Goal: Communication & Community: Answer question/provide support

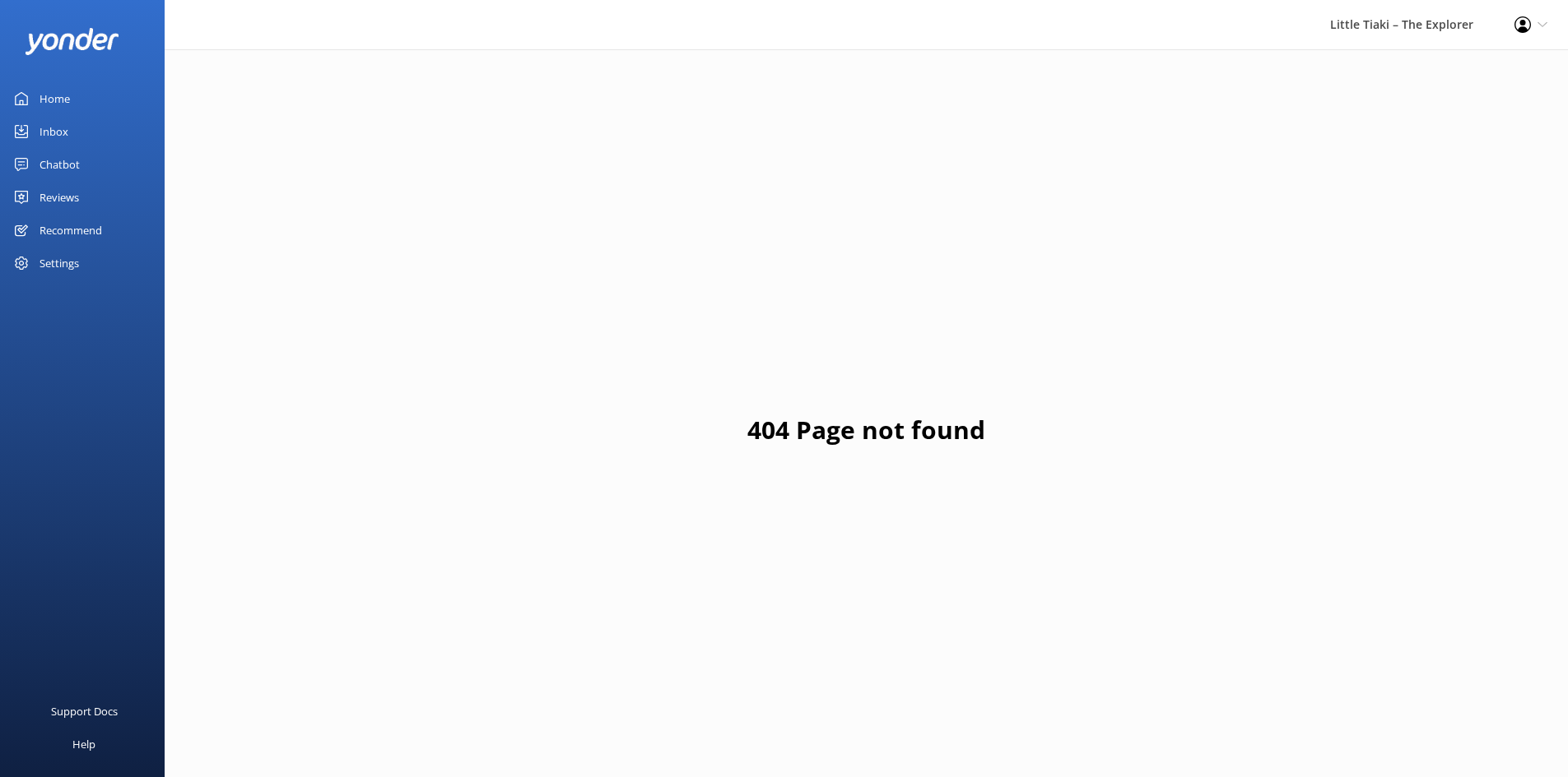
click at [84, 97] on link "Home" at bounding box center [82, 99] width 165 height 33
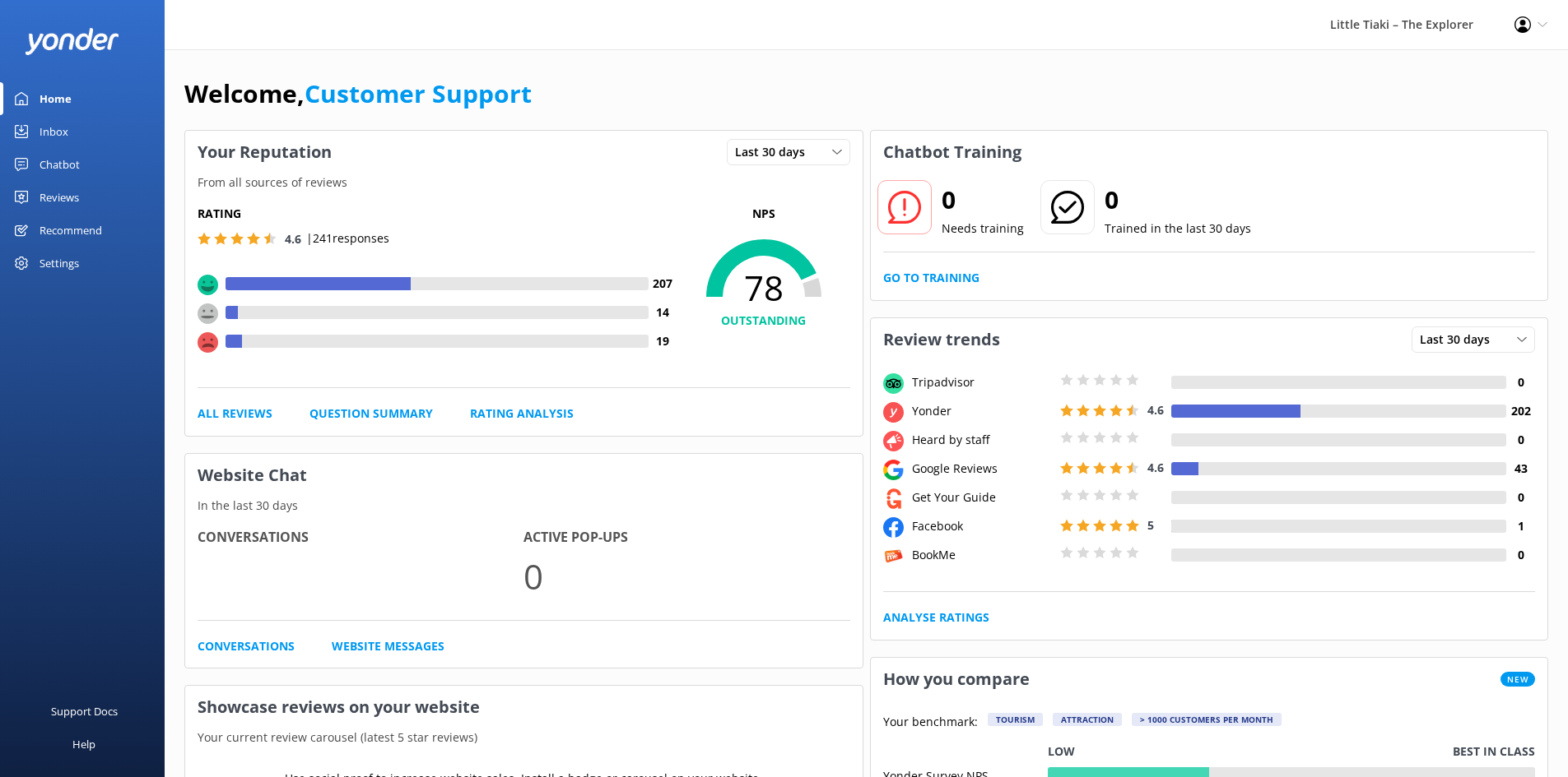
click at [62, 159] on div "Chatbot" at bounding box center [59, 165] width 40 height 33
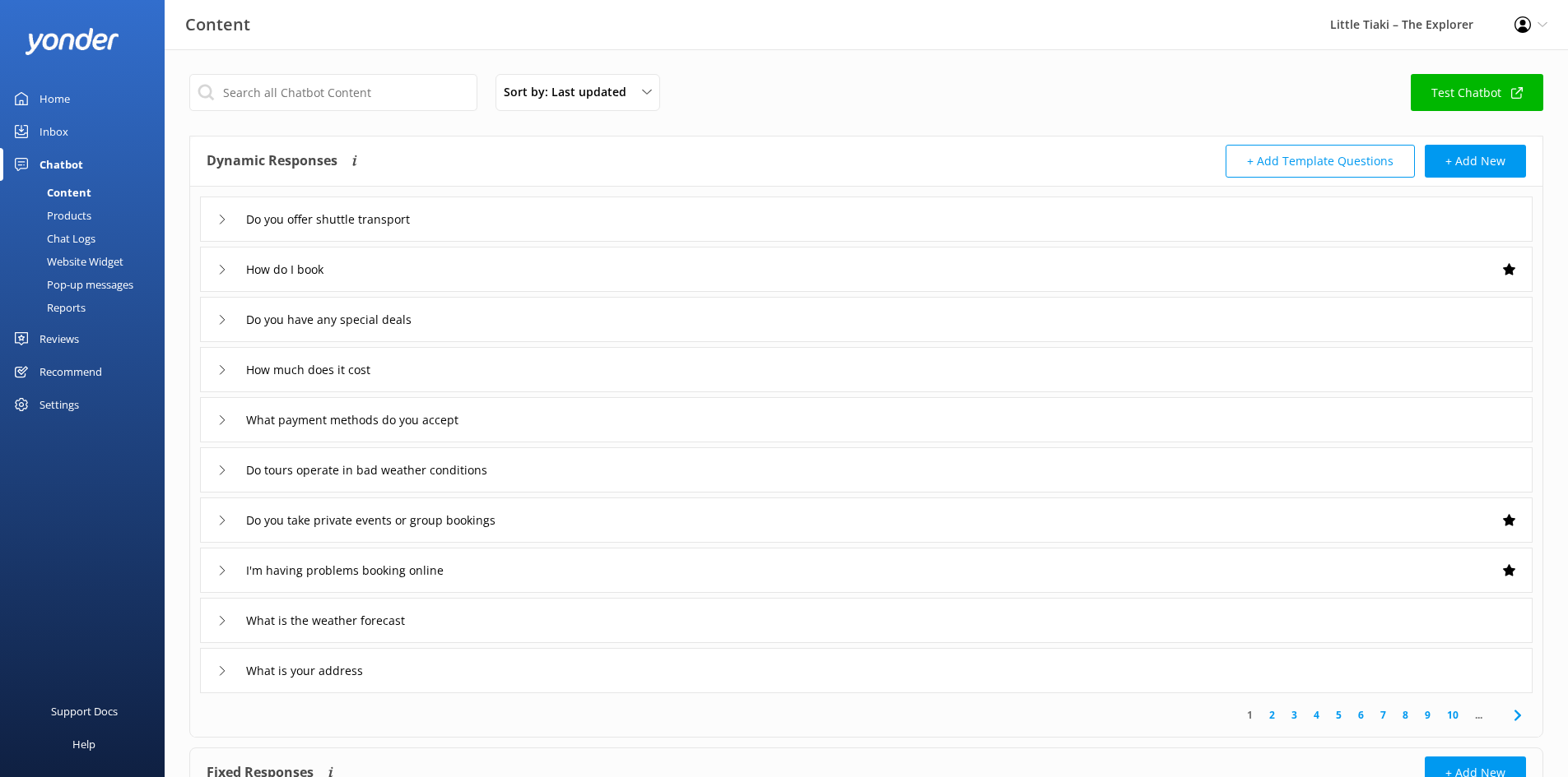
click at [59, 137] on div "Inbox" at bounding box center [54, 132] width 29 height 33
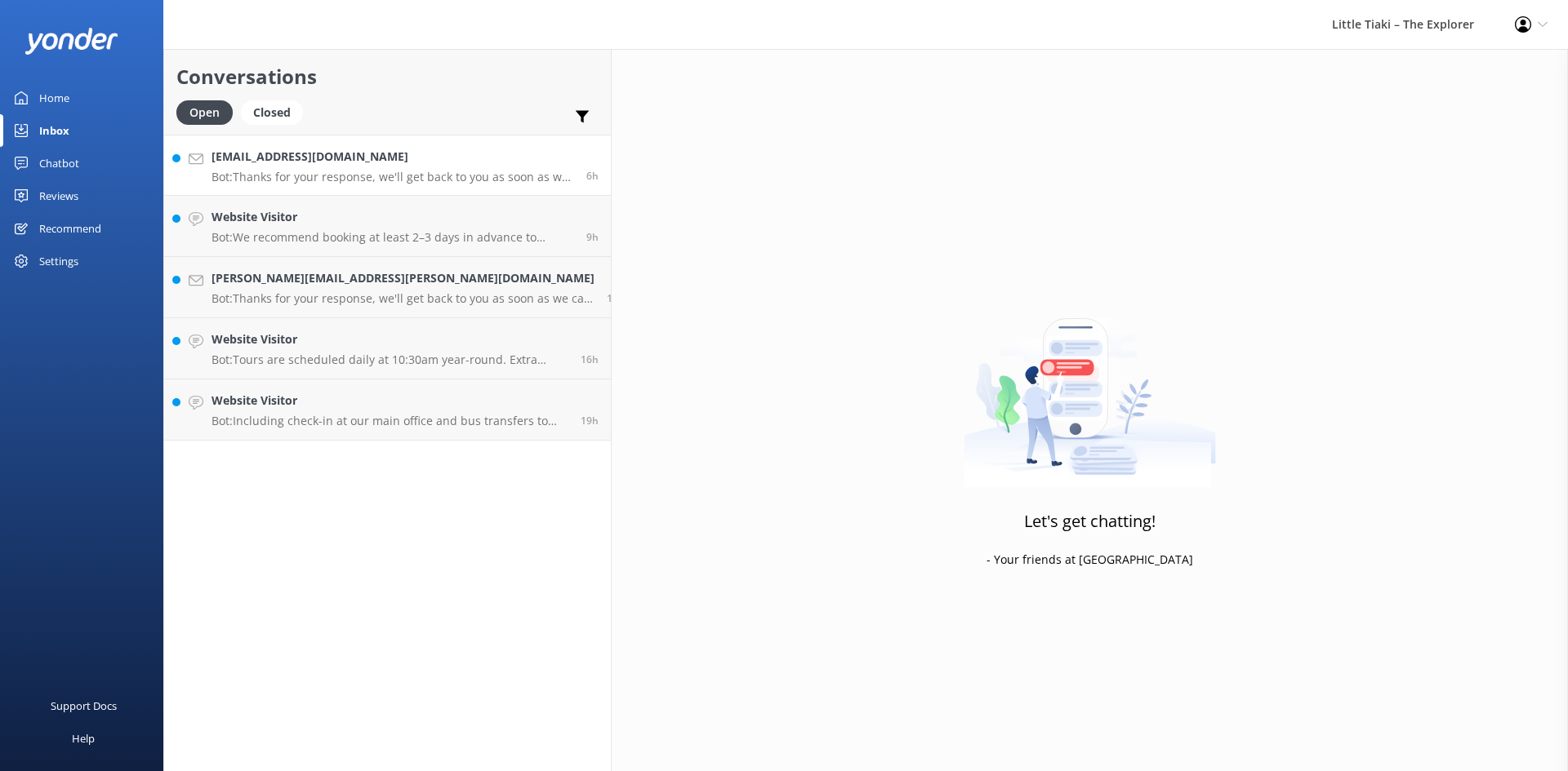
click at [302, 164] on h4 "[EMAIL_ADDRESS][DOMAIN_NAME]" at bounding box center [393, 157] width 362 height 18
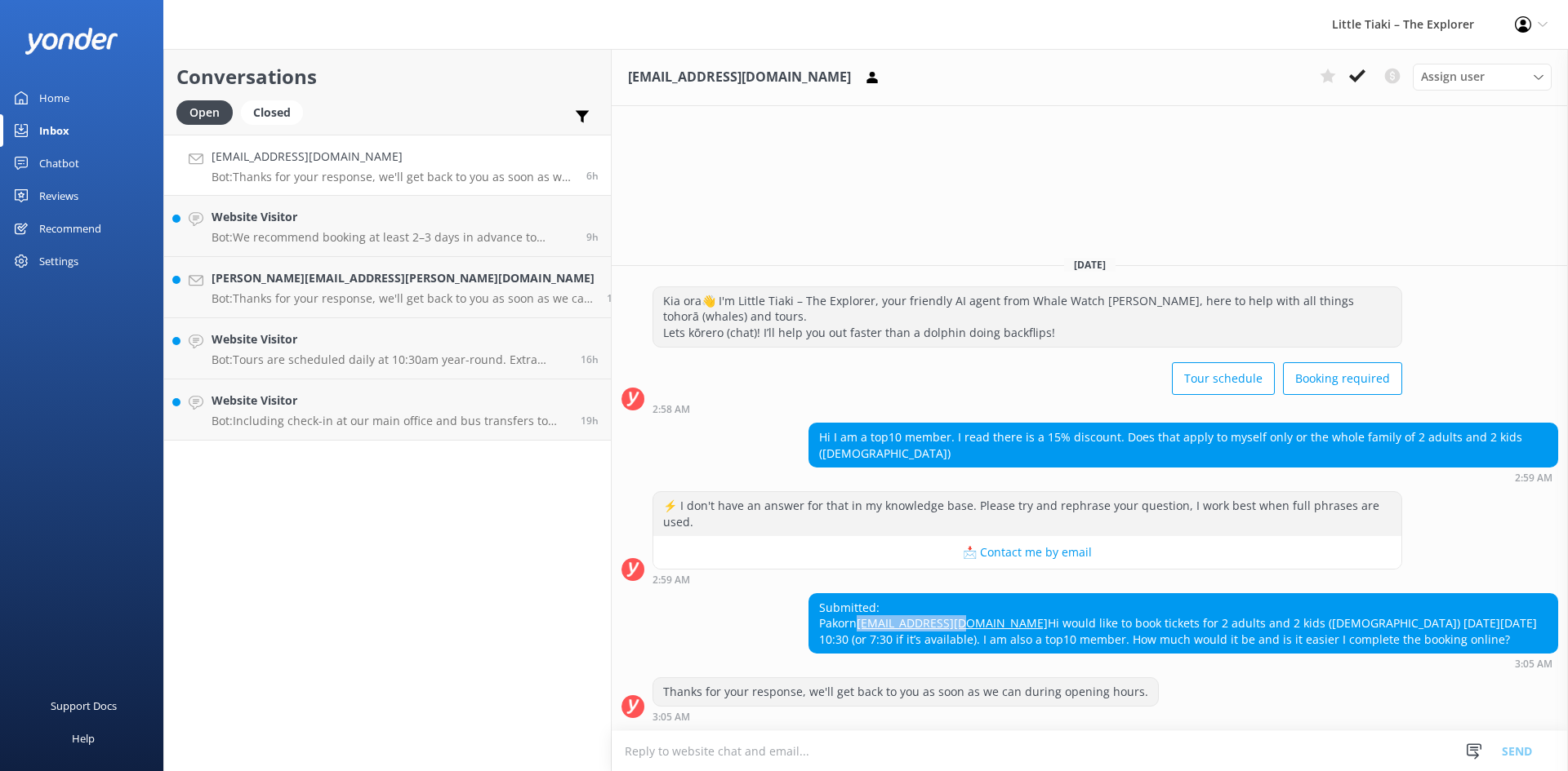
drag, startPoint x: 831, startPoint y: 608, endPoint x: 722, endPoint y: 612, distance: 109.1
click at [809, 612] on div "Submitted: Pakorn [EMAIL_ADDRESS][DOMAIN_NAME] Hi would like to book tickets fo…" at bounding box center [1183, 624] width 748 height 60
copy link "[EMAIL_ADDRESS][DOMAIN_NAME]"
click at [612, 746] on textarea at bounding box center [1090, 751] width 956 height 40
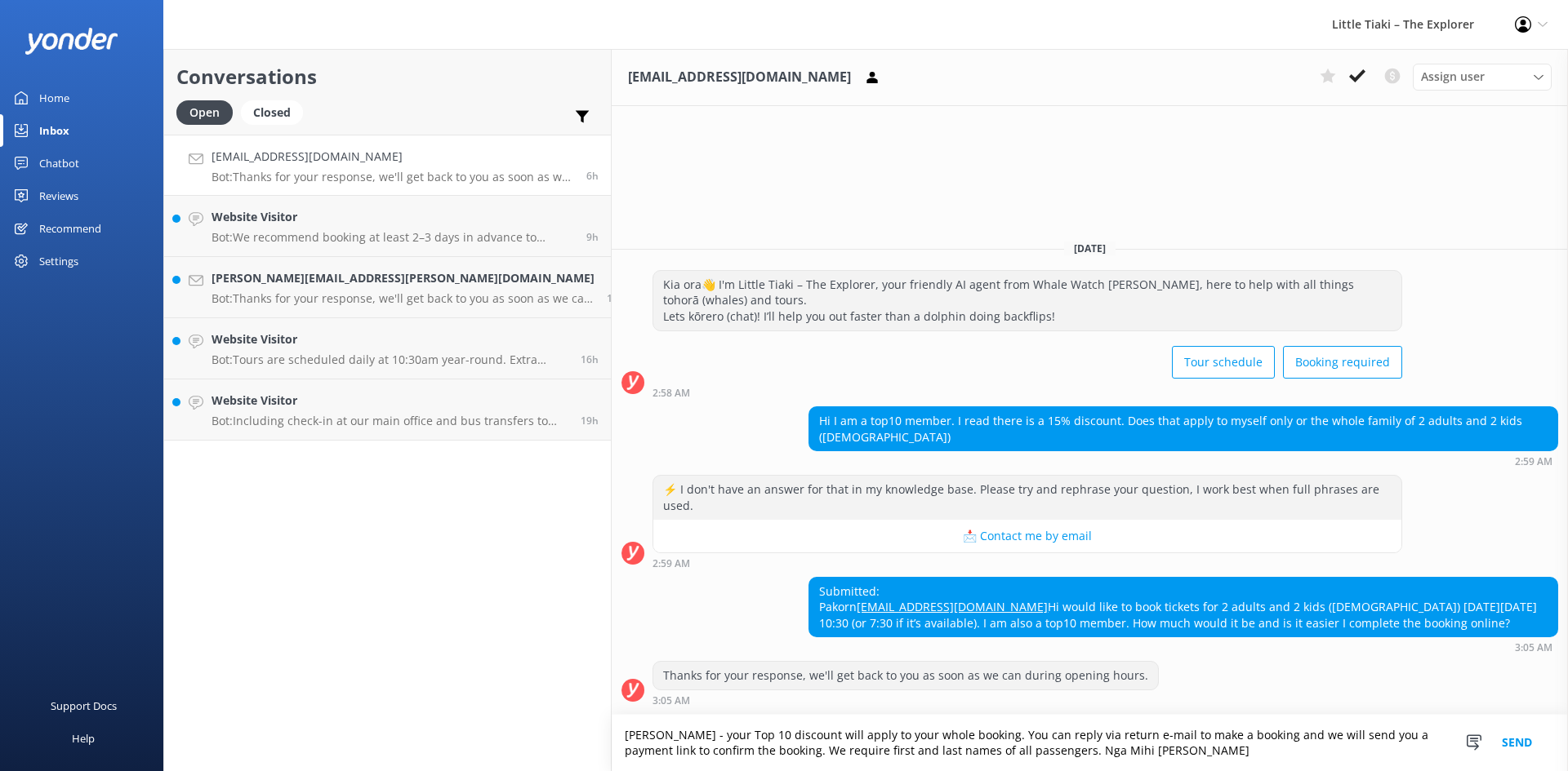
type textarea "[PERSON_NAME] - your Top 10 discount will apply to your whole booking. You can …"
click at [1519, 742] on button "Send" at bounding box center [1516, 742] width 61 height 56
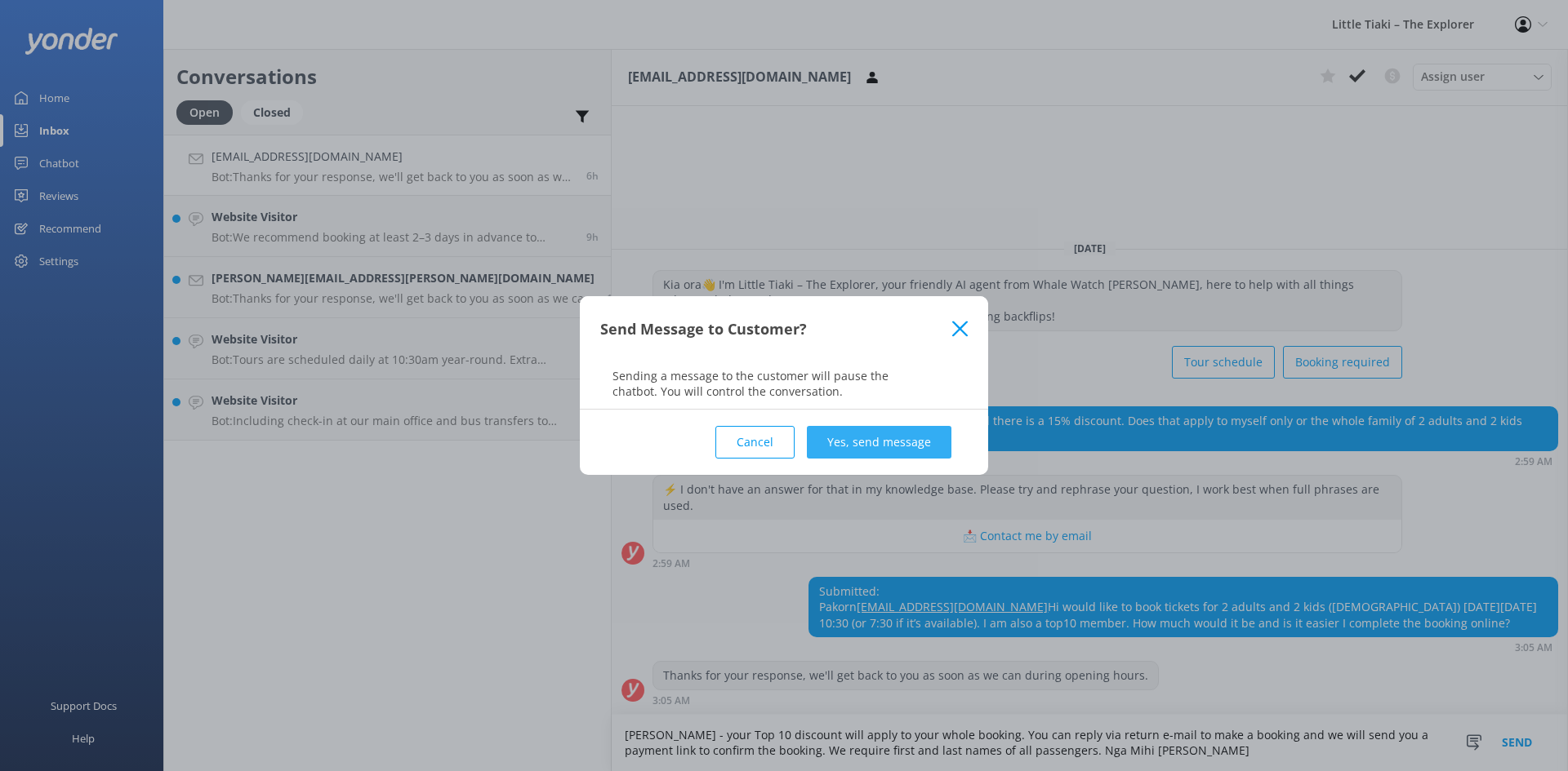
click at [878, 452] on button "Yes, send message" at bounding box center [878, 442] width 145 height 33
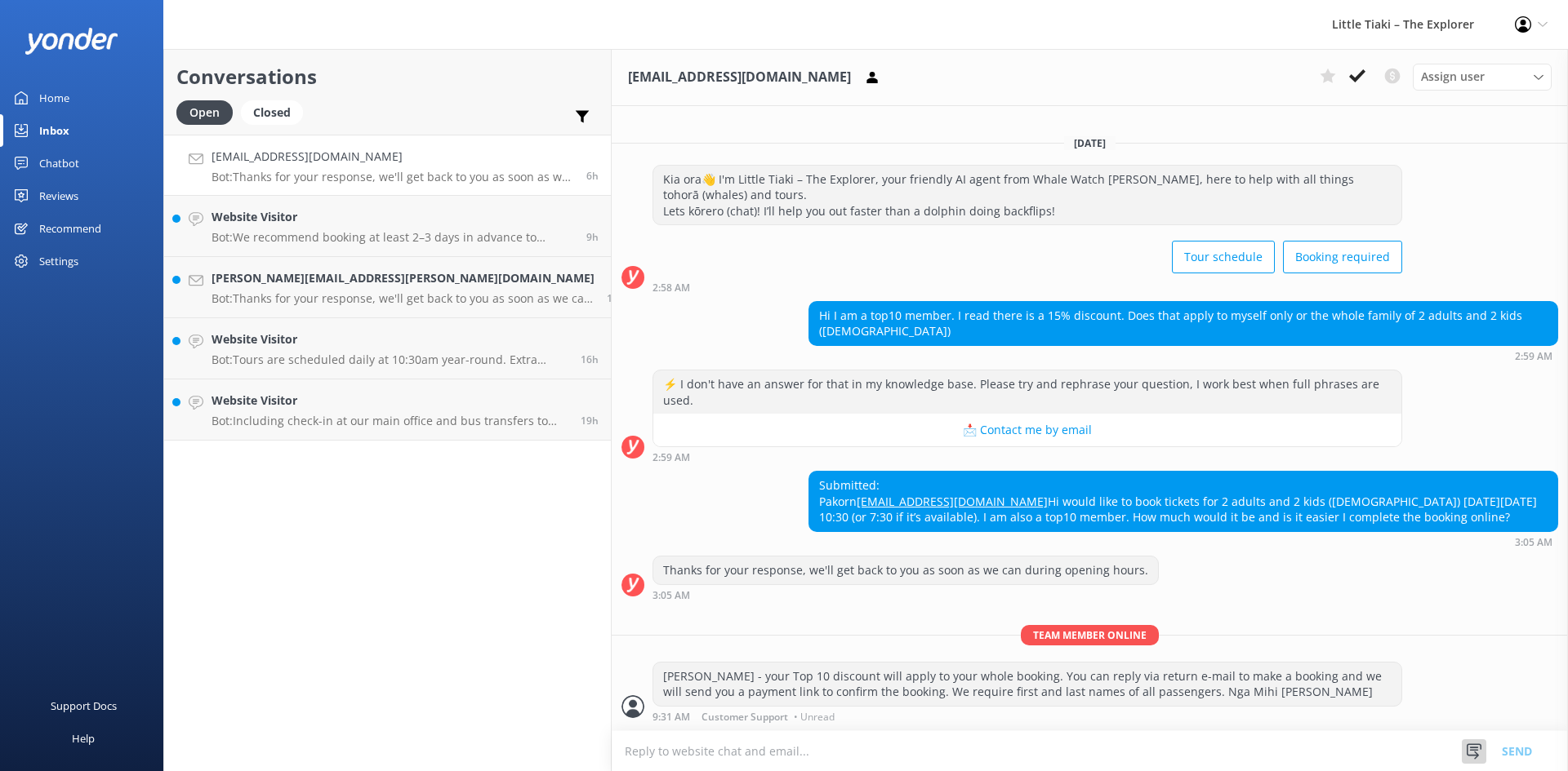
click at [1472, 753] on icon at bounding box center [1474, 751] width 16 height 16
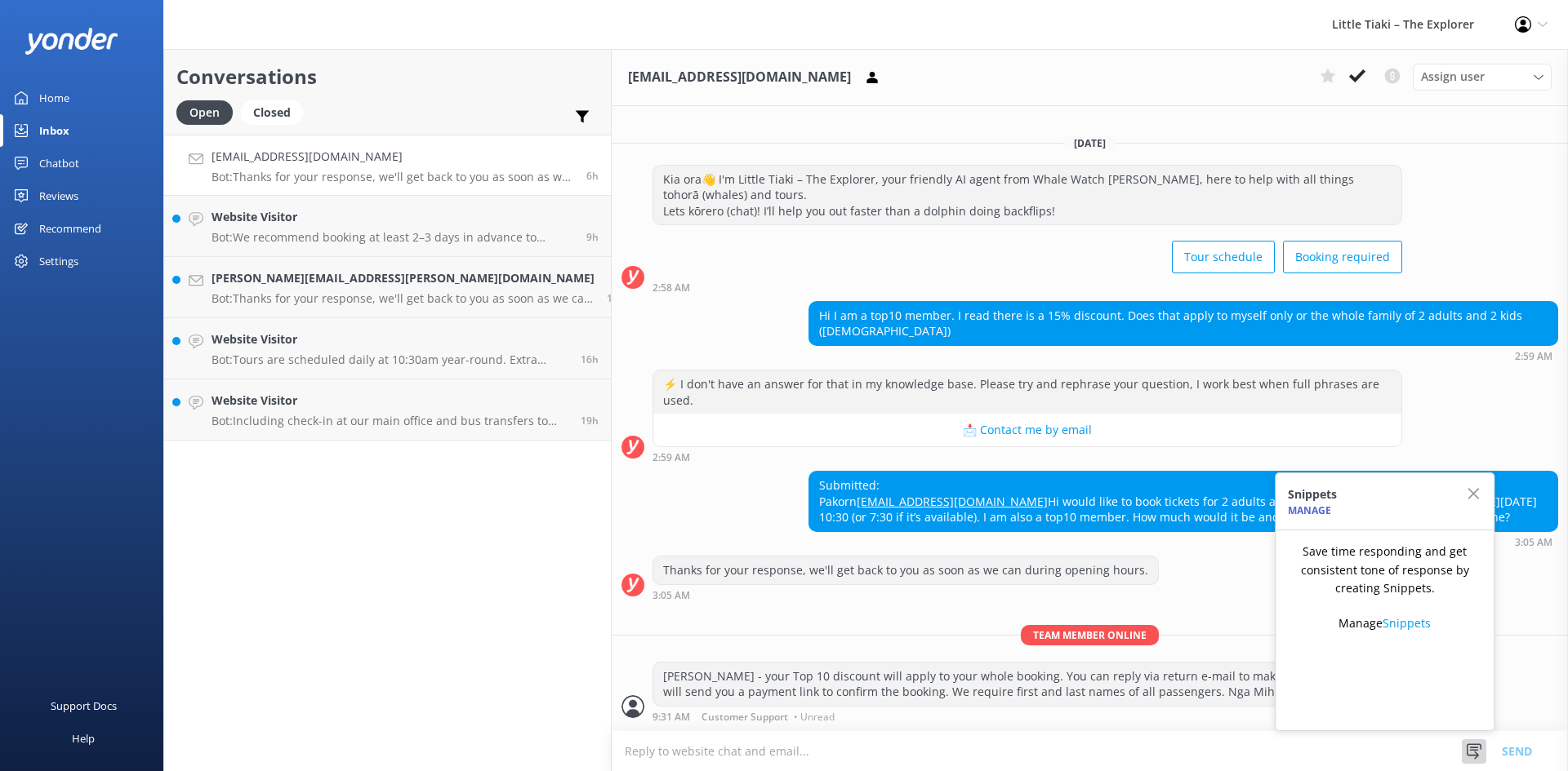
click at [1069, 728] on div "Team member online [PERSON_NAME] - your Top 10 discount will apply to your whol…" at bounding box center [1090, 678] width 956 height 105
click at [271, 226] on div "Website Visitor Bot: We recommend booking at least 2–3 days in advance to secur…" at bounding box center [393, 226] width 362 height 36
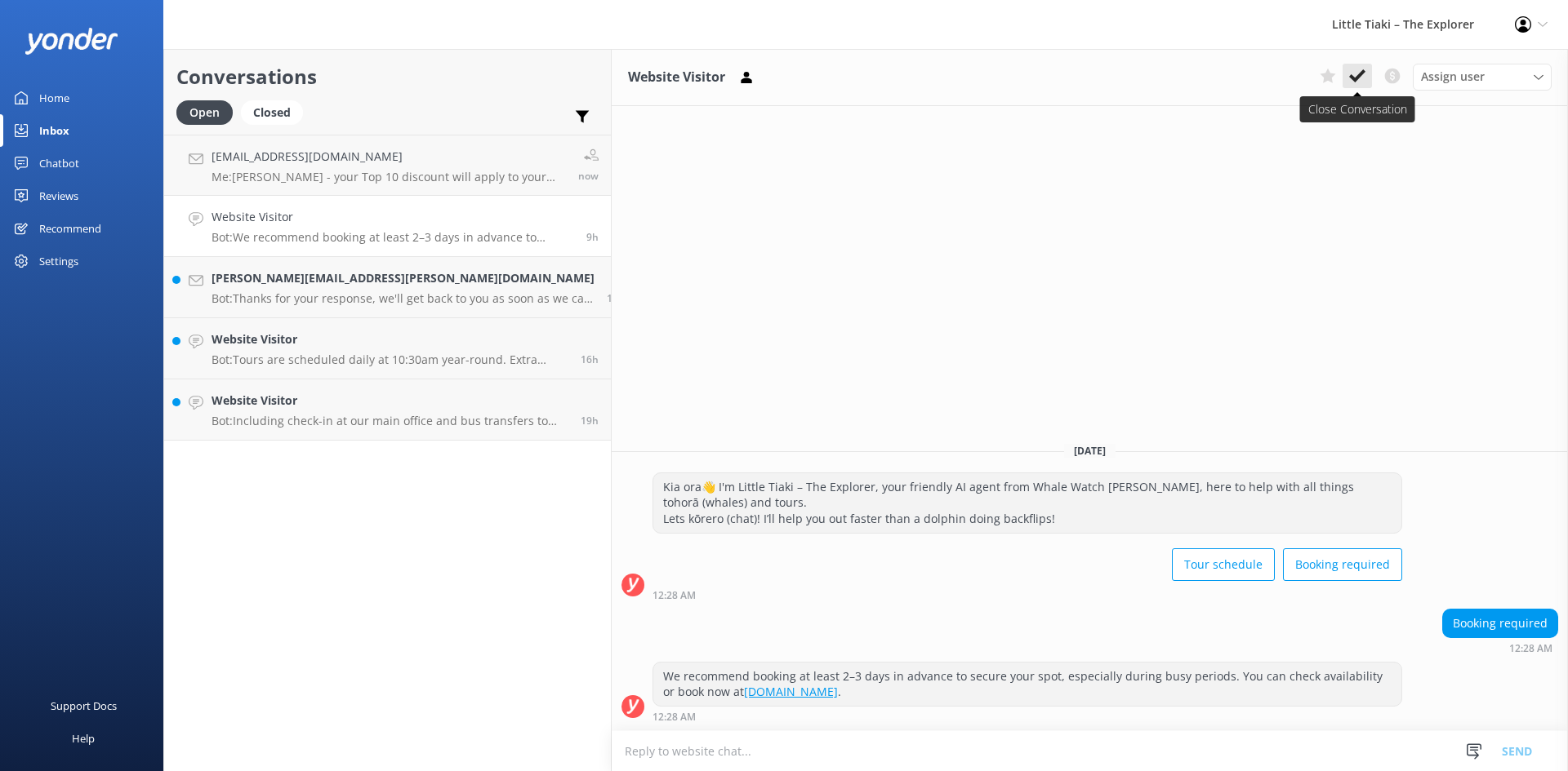
click at [1353, 73] on icon at bounding box center [1357, 76] width 16 height 16
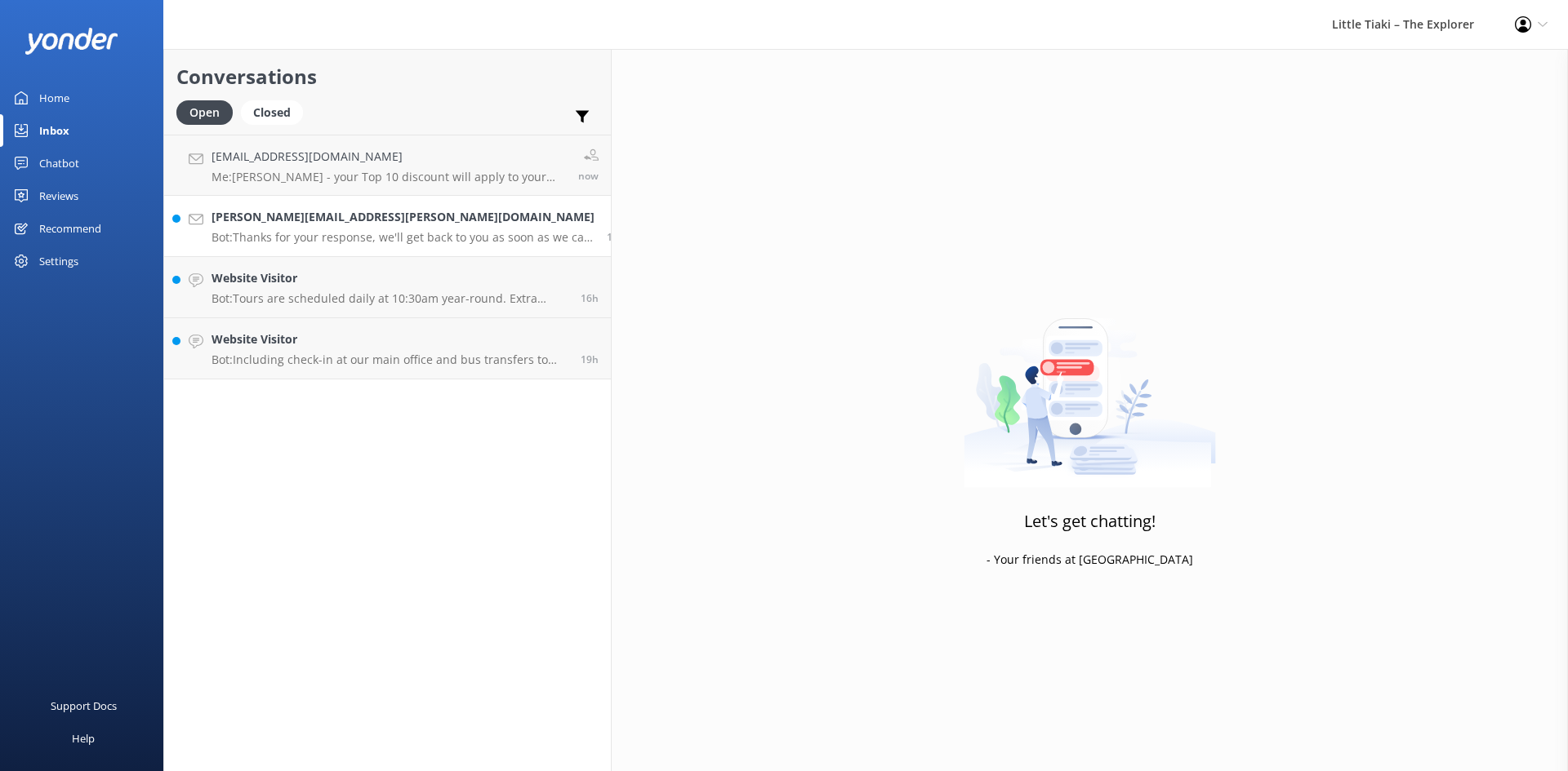
click at [270, 234] on p "Bot: Thanks for your response, we'll get back to you as soon as we can during o…" at bounding box center [403, 237] width 383 height 15
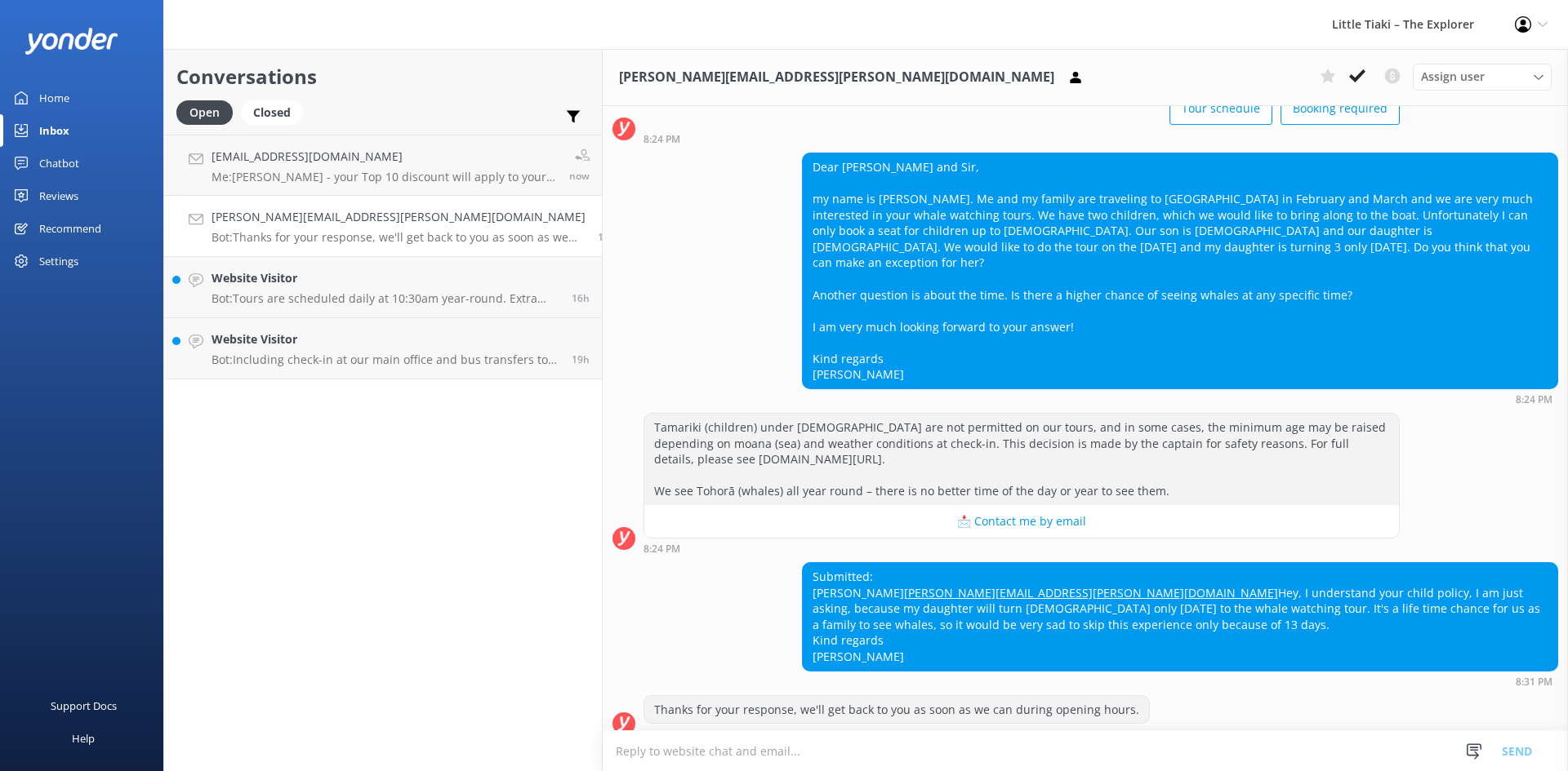
scroll to position [135, 0]
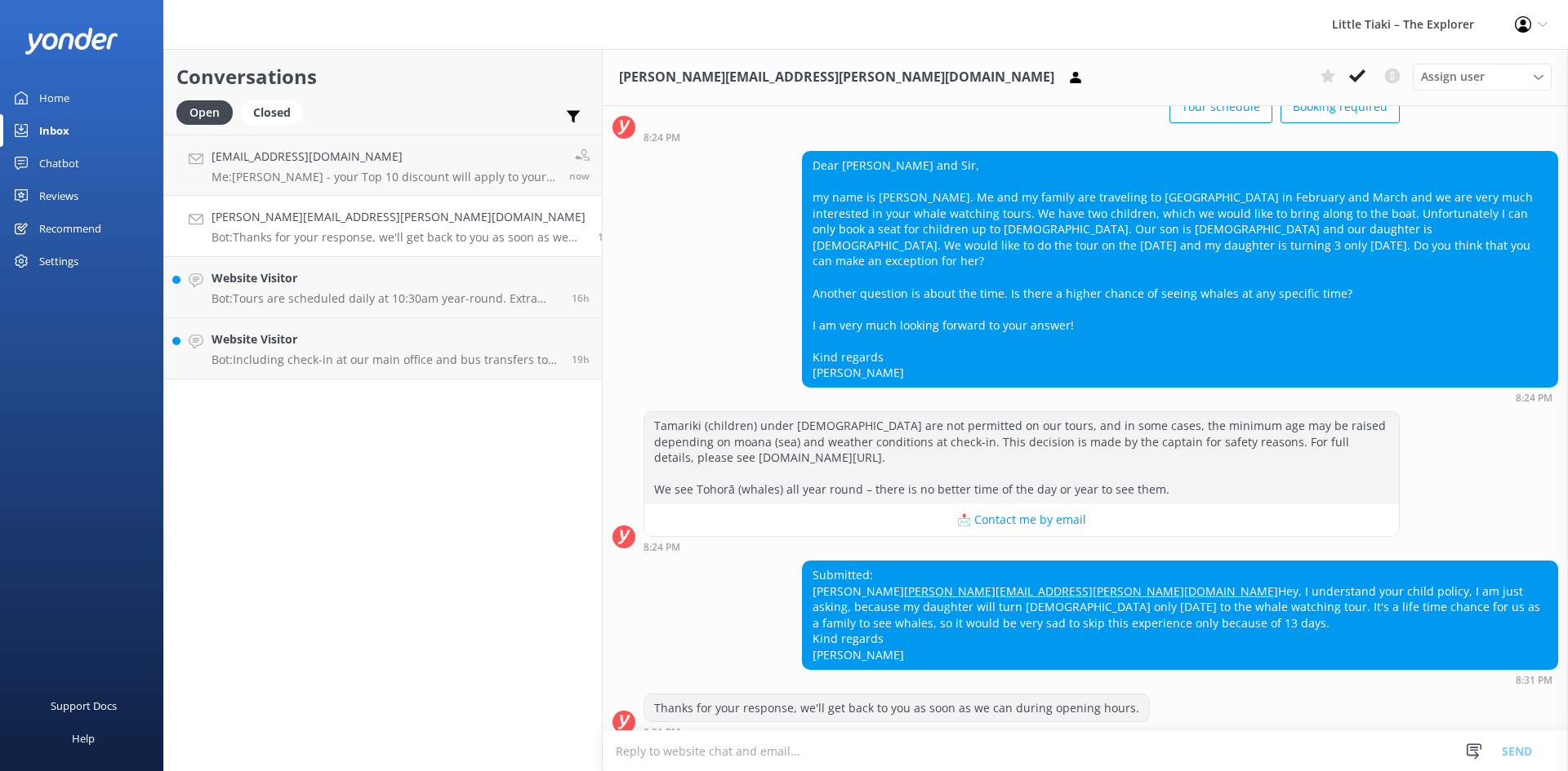
click at [603, 753] on textarea at bounding box center [1085, 751] width 965 height 40
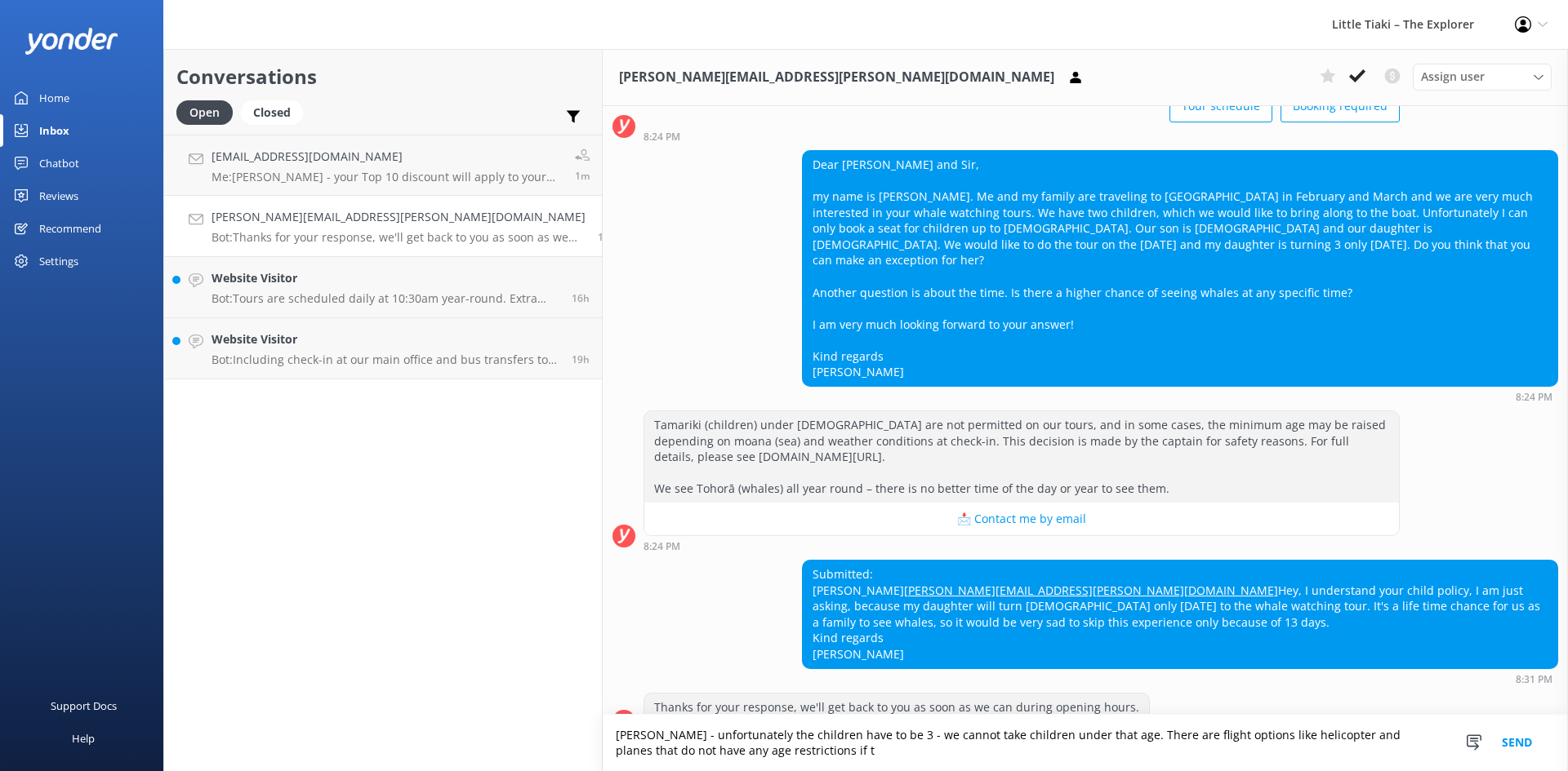
scroll to position [151, 0]
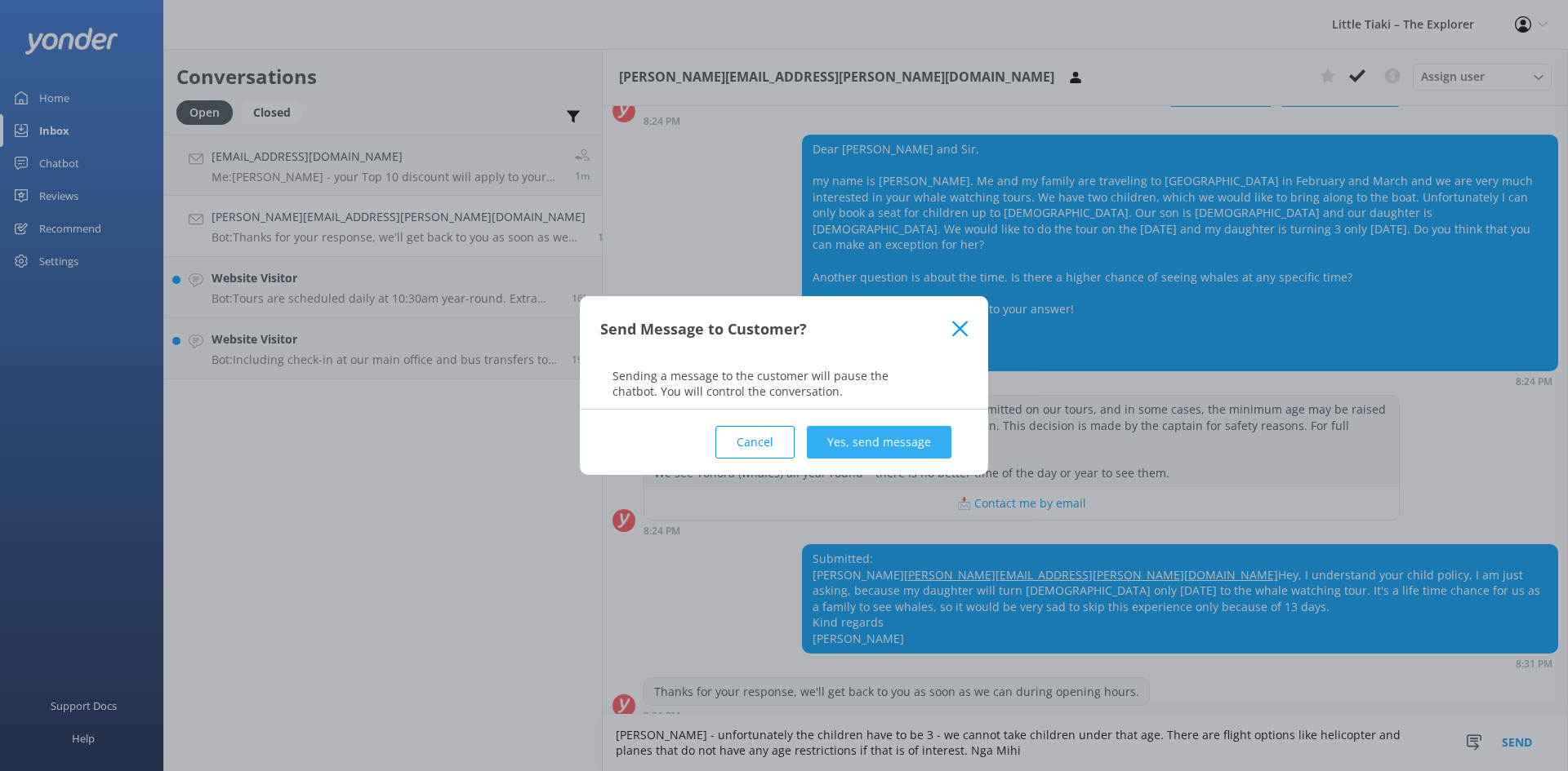
type textarea "[PERSON_NAME] - unfortunately the children have to be 3 - we cannot take childr…"
click at [911, 440] on button "Yes, send message" at bounding box center [878, 442] width 145 height 33
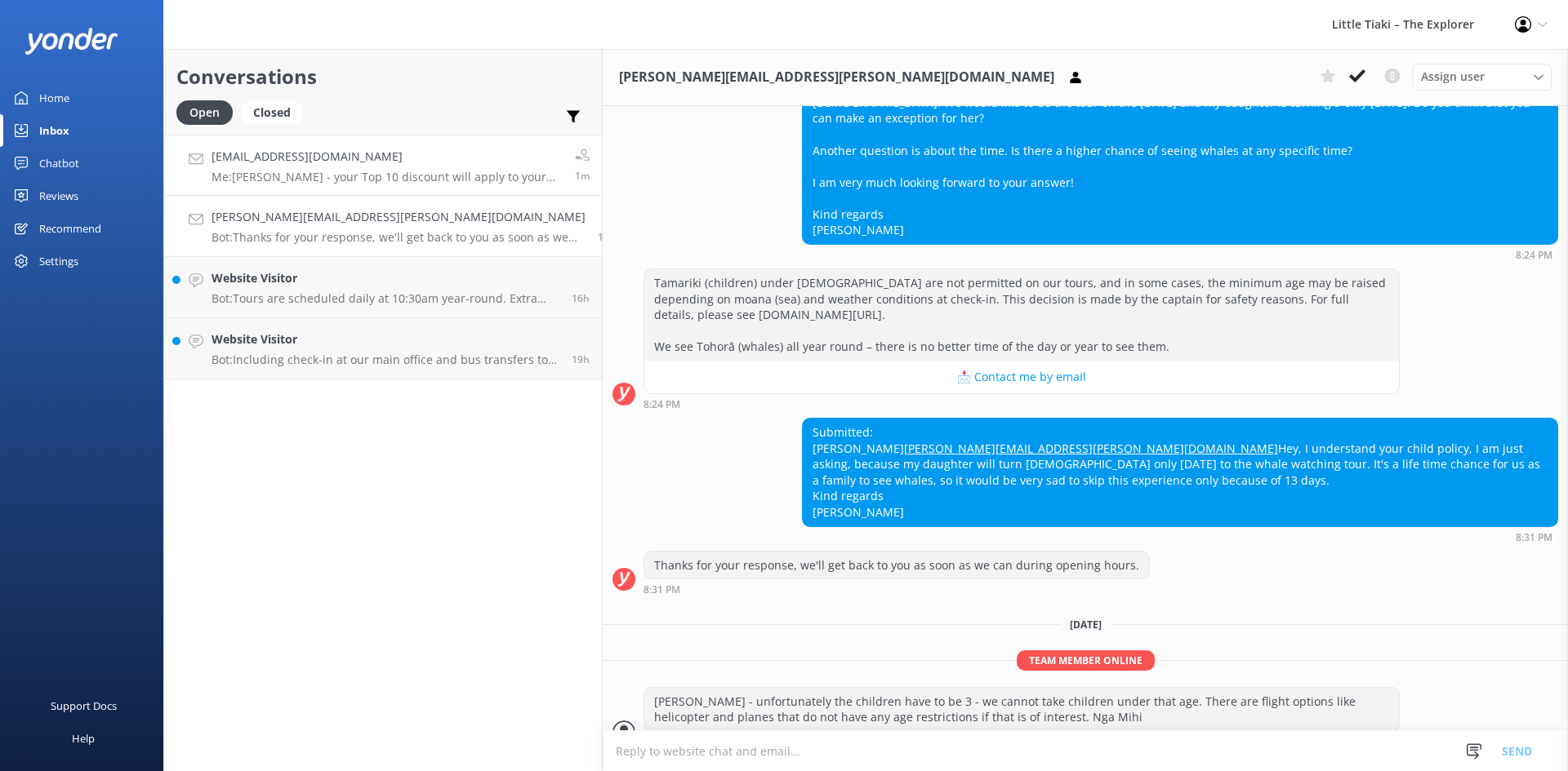
scroll to position [286, 0]
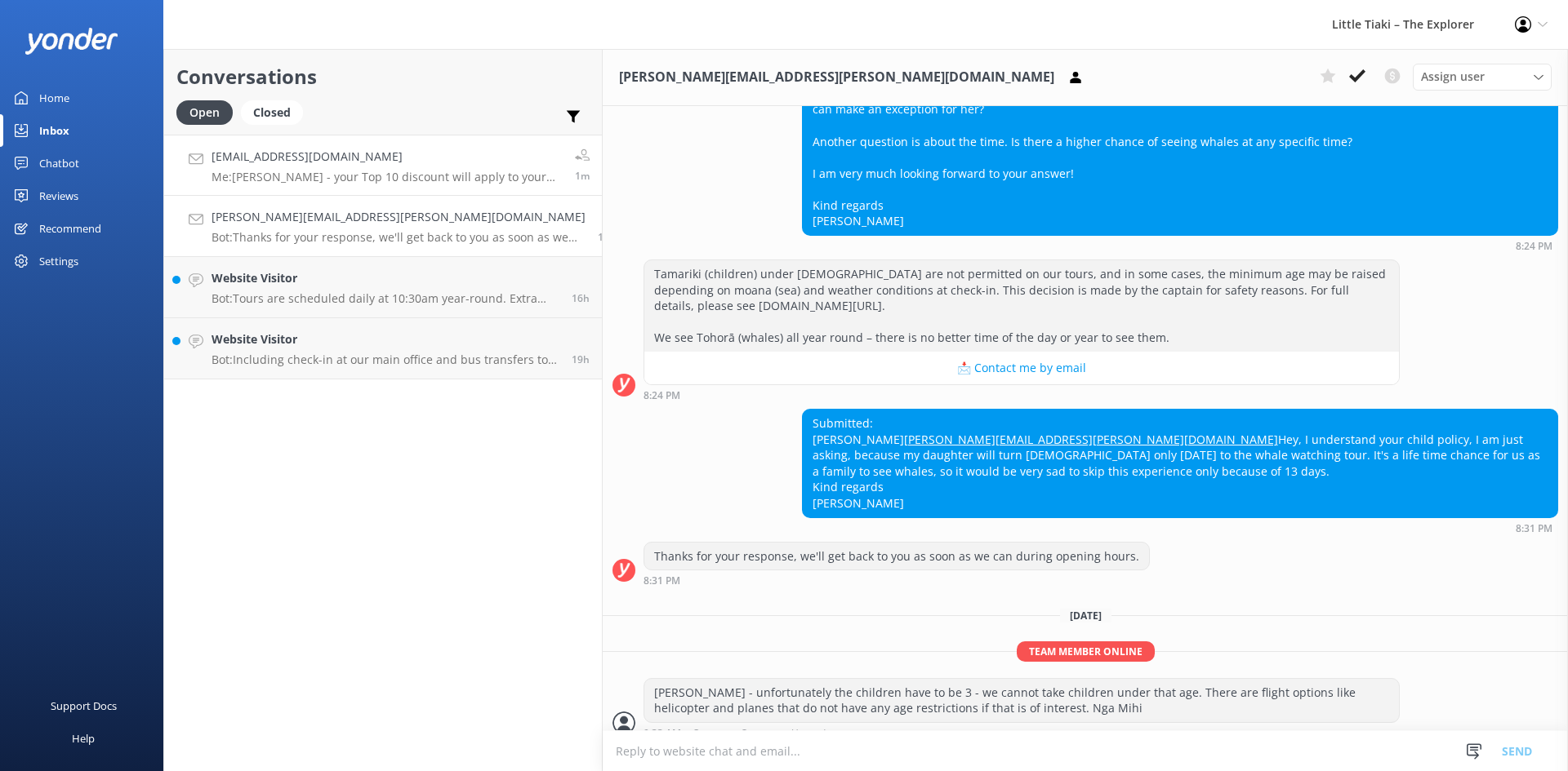
click at [293, 174] on p "Me: [PERSON_NAME] - your Top 10 discount will apply to your whole booking. You …" at bounding box center [387, 177] width 351 height 15
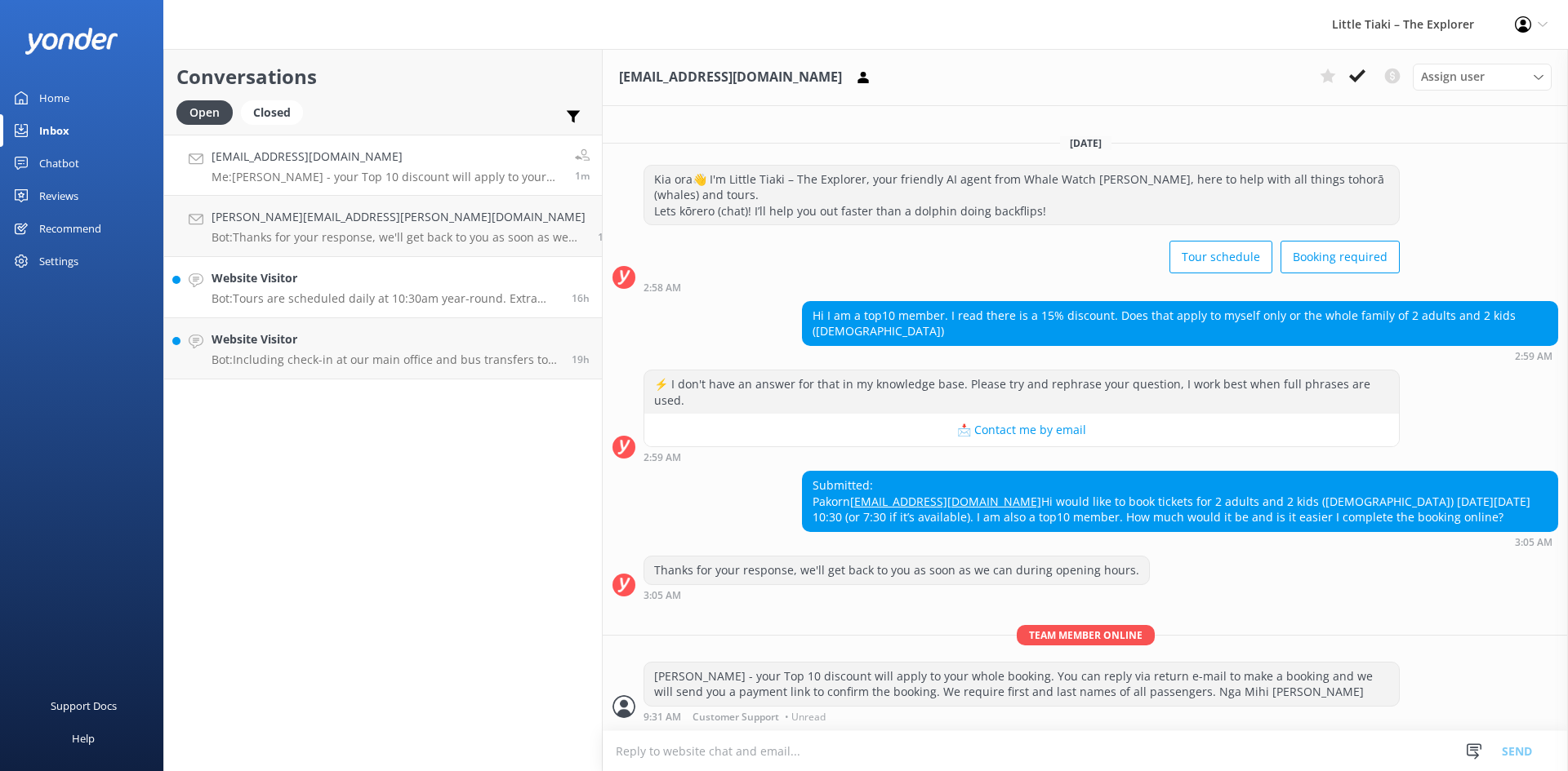
click at [303, 294] on p "Bot: Tours are scheduled daily at 10:30am year-round. Extra tours may be added …" at bounding box center [385, 298] width 348 height 15
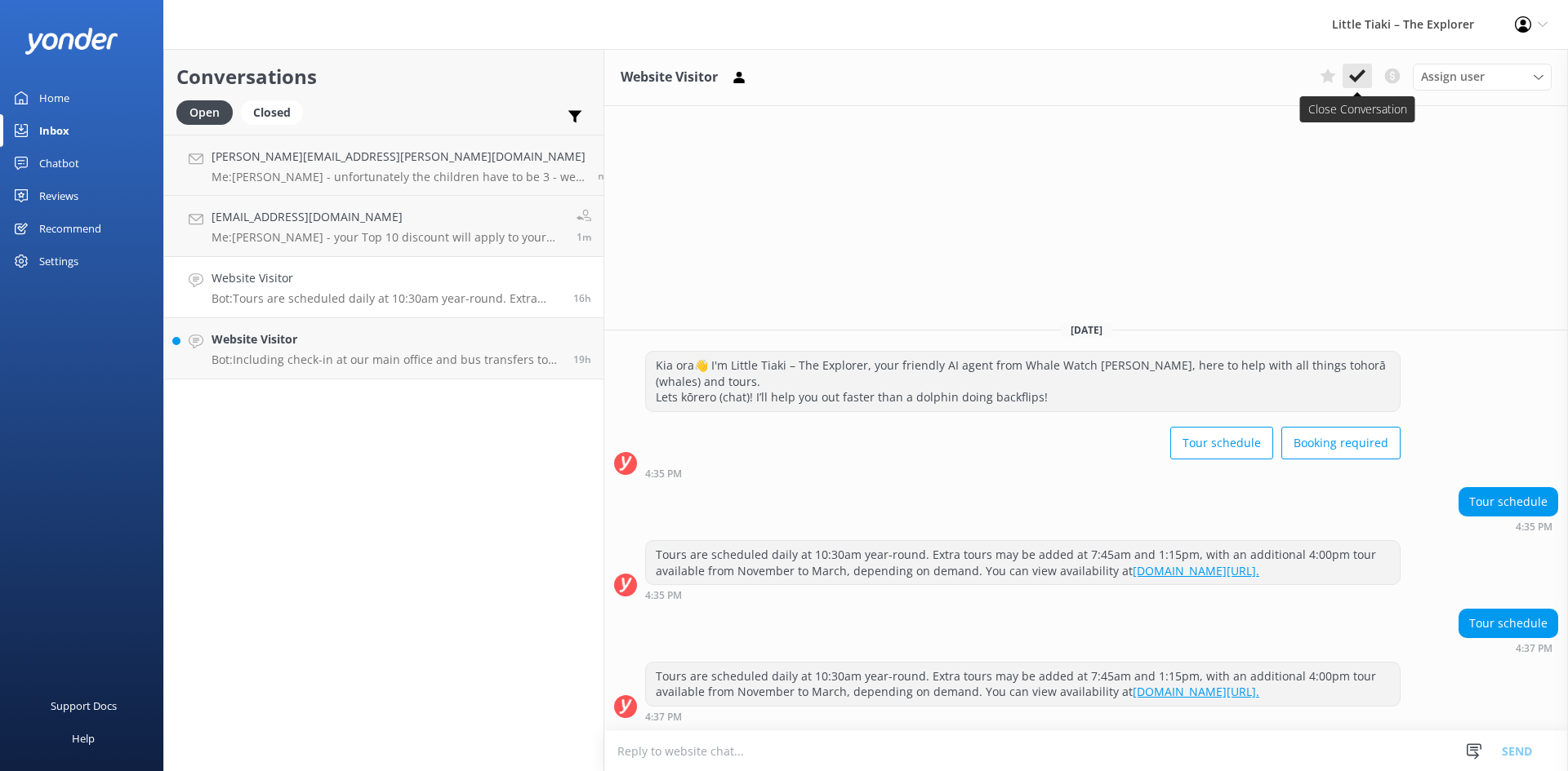
click at [1364, 78] on icon at bounding box center [1357, 76] width 16 height 16
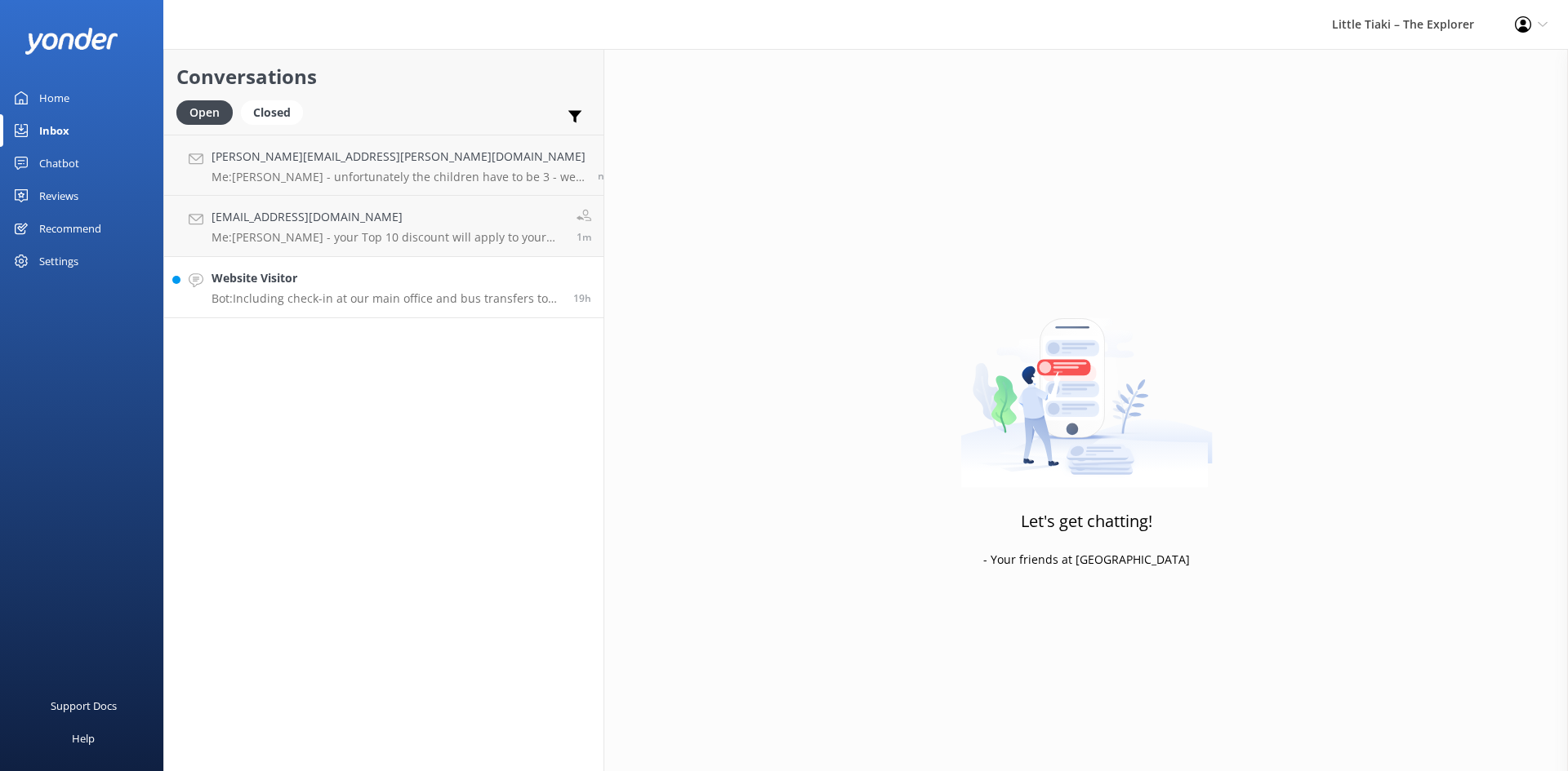
click at [302, 291] on p "Bot: Including check-in at our main office and bus transfers to and from our ma…" at bounding box center [386, 298] width 349 height 15
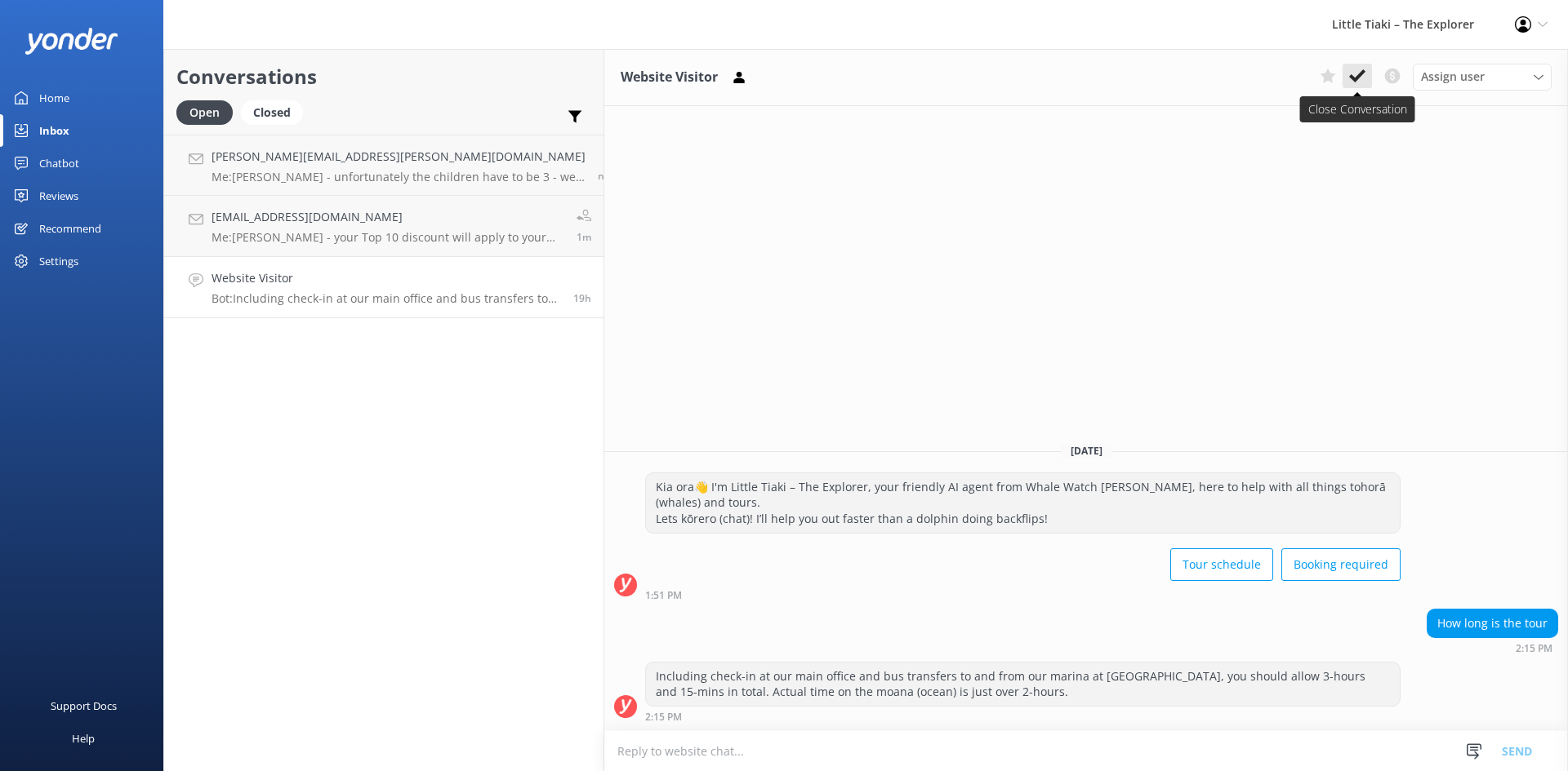
click at [1359, 73] on icon at bounding box center [1357, 76] width 16 height 16
